Goal: Information Seeking & Learning: Learn about a topic

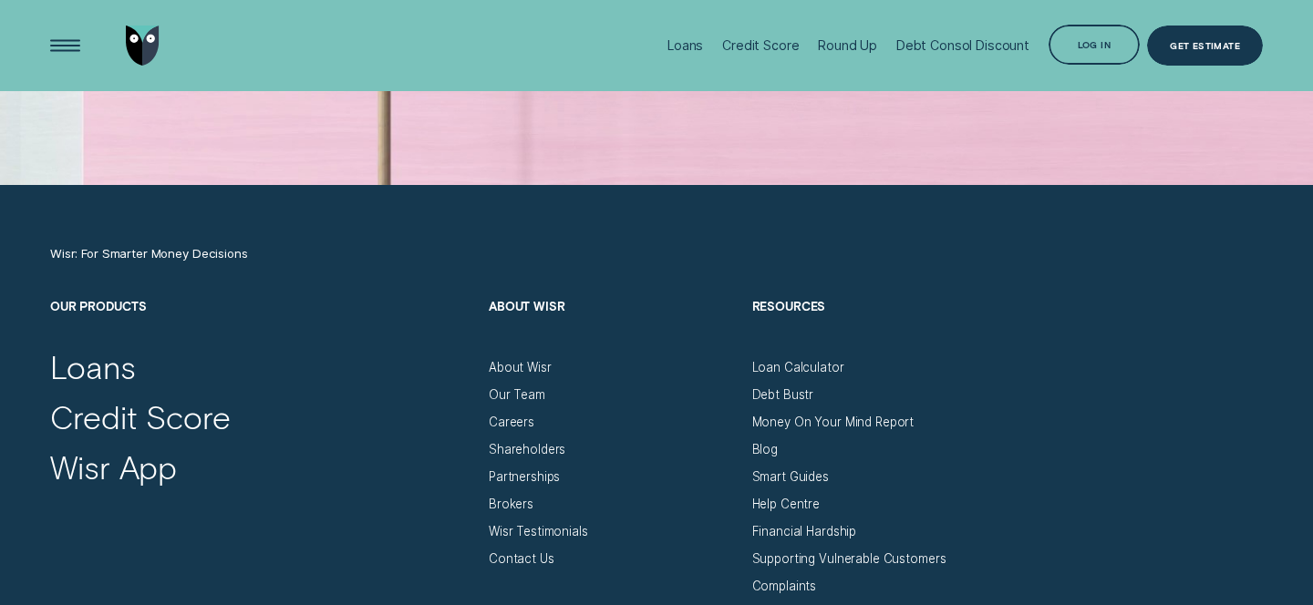
scroll to position [5667, 0]
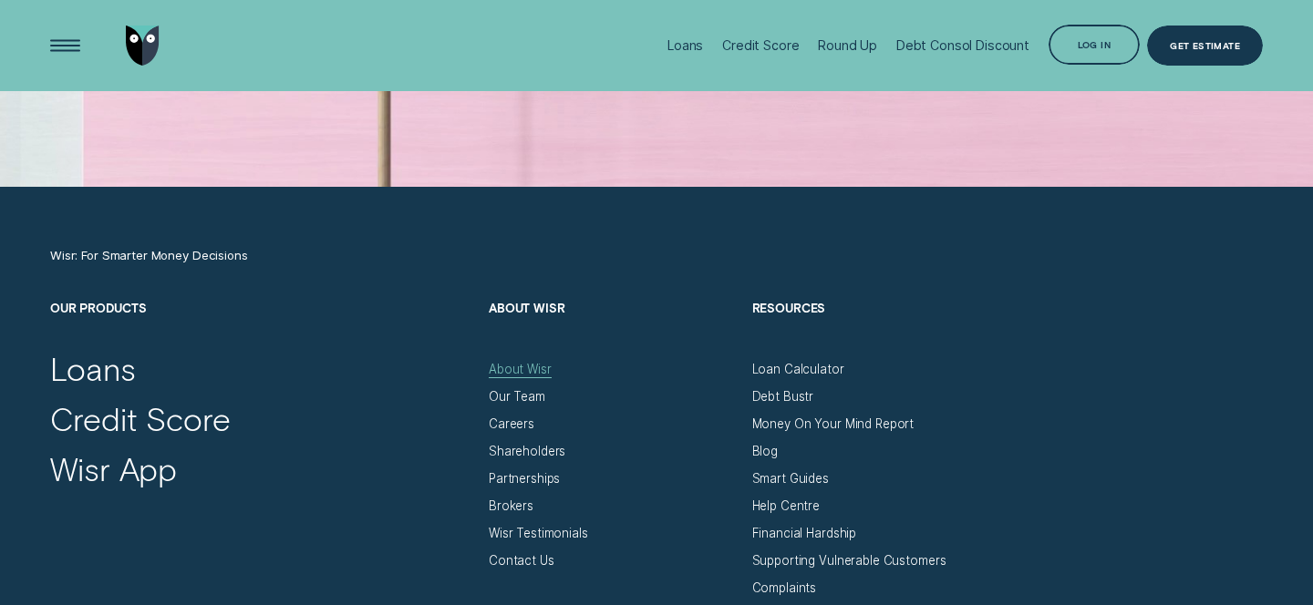
click at [532, 366] on div "About Wisr" at bounding box center [520, 369] width 63 height 15
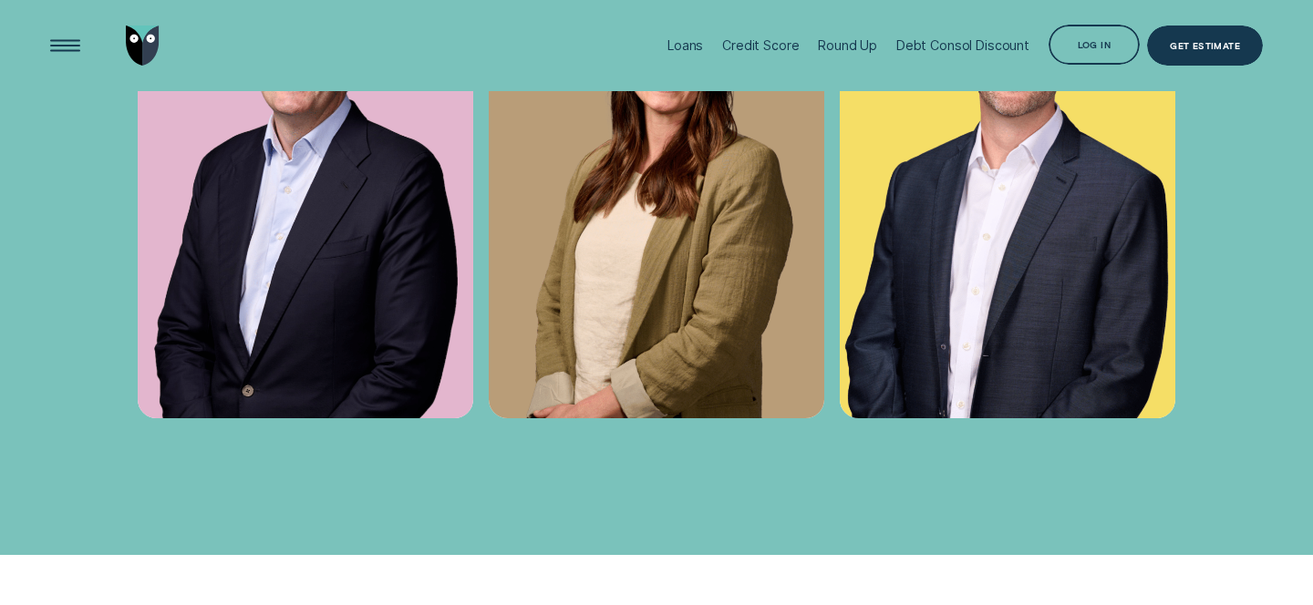
scroll to position [5383, 0]
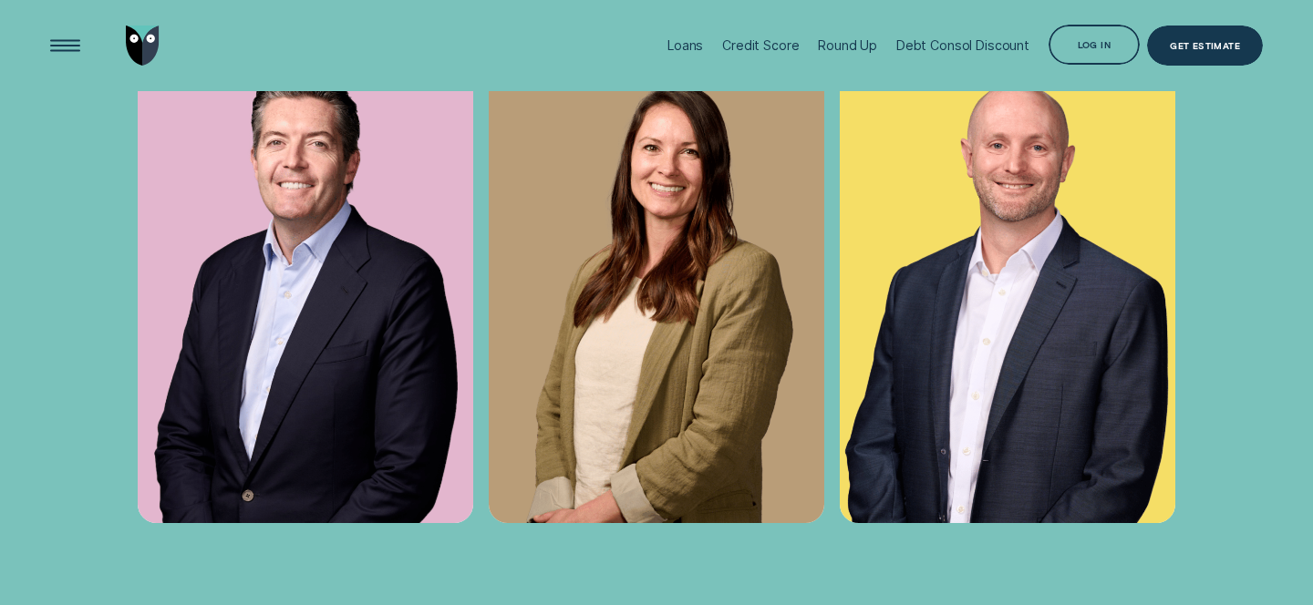
click at [362, 284] on img at bounding box center [305, 271] width 335 height 503
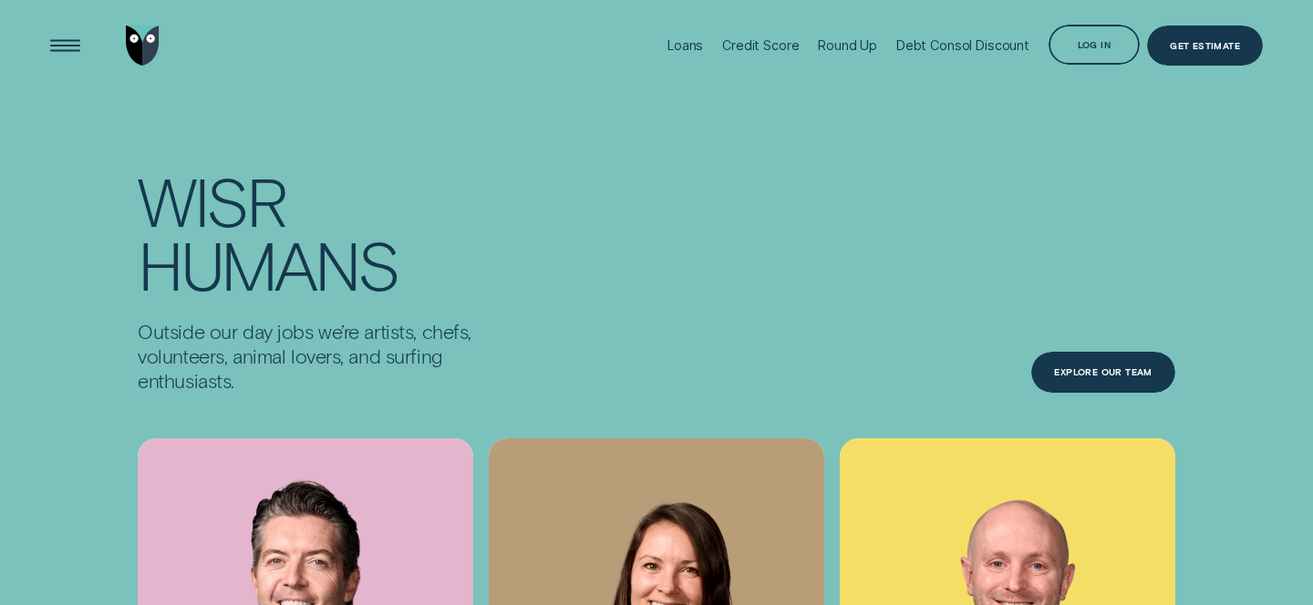
scroll to position [4964, 0]
click at [1151, 377] on div "Explore Our Team" at bounding box center [1102, 373] width 143 height 41
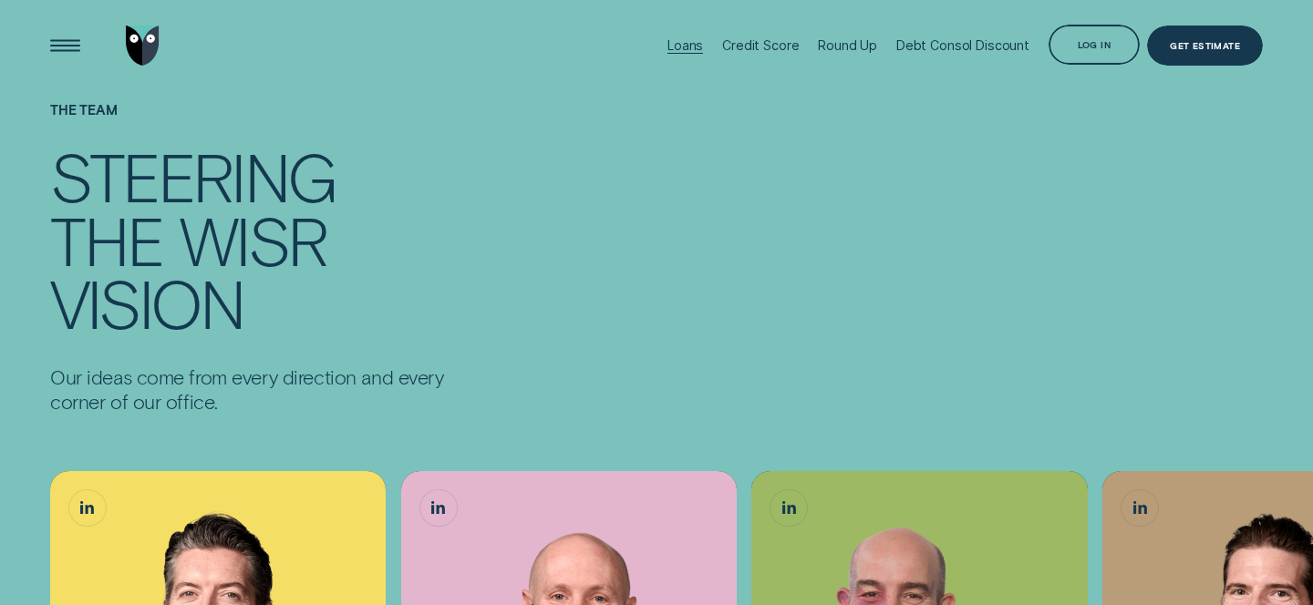
click at [685, 44] on div "Loans" at bounding box center [685, 44] width 36 height 15
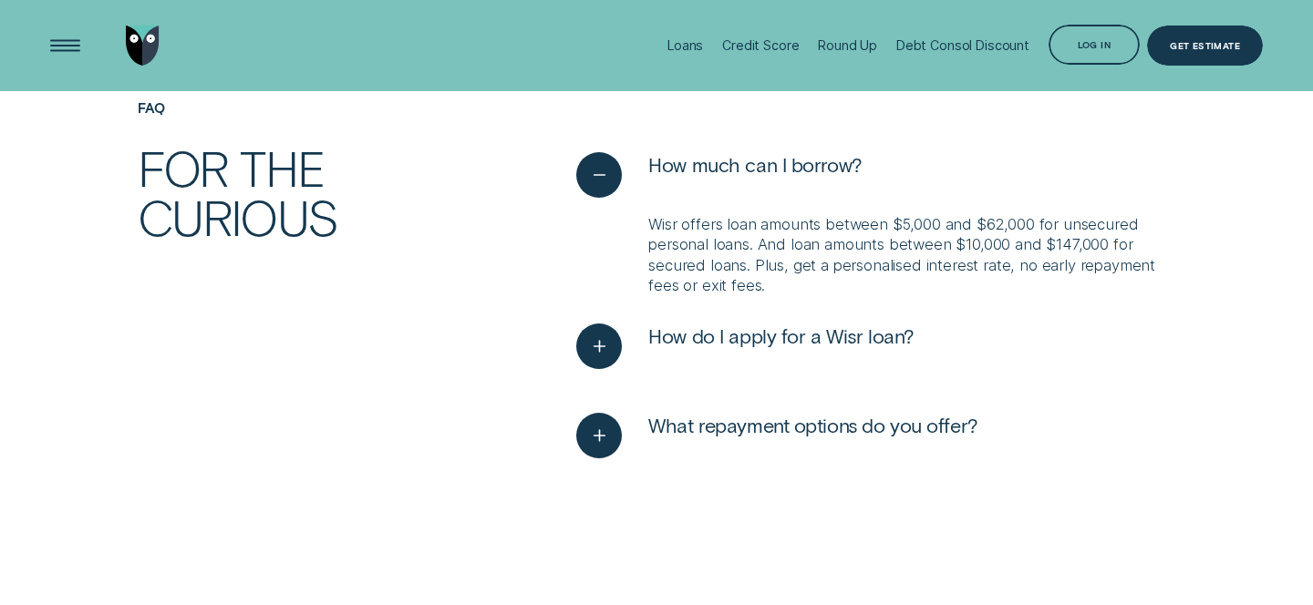
scroll to position [4299, 0]
